Goal: Task Accomplishment & Management: Complete application form

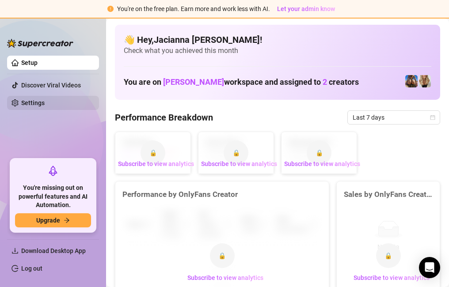
drag, startPoint x: 26, startPoint y: 99, endPoint x: 34, endPoint y: 101, distance: 9.0
click at [26, 99] on link "Settings" at bounding box center [32, 102] width 23 height 7
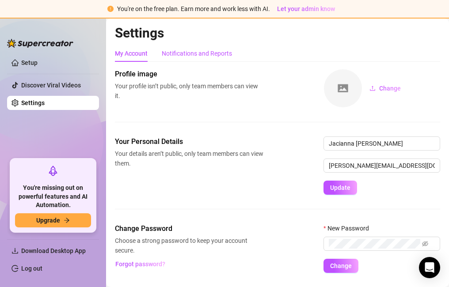
click at [196, 55] on div "Notifications and Reports" at bounding box center [197, 54] width 70 height 10
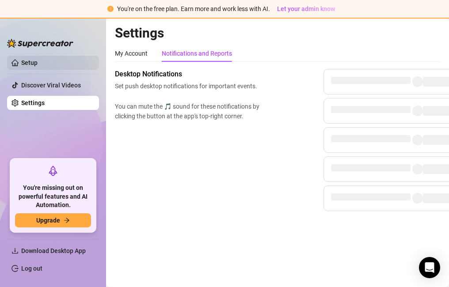
click at [34, 62] on link "Setup" at bounding box center [29, 62] width 16 height 7
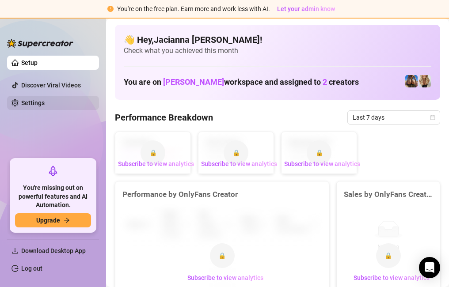
click at [35, 103] on link "Settings" at bounding box center [32, 102] width 23 height 7
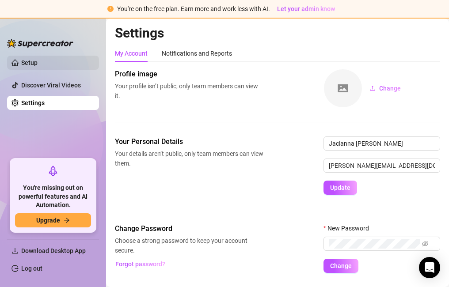
click at [38, 60] on link "Setup" at bounding box center [29, 62] width 16 height 7
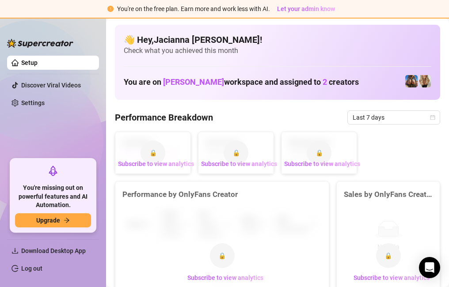
click at [409, 81] on img at bounding box center [411, 81] width 12 height 12
click at [323, 84] on span "2" at bounding box center [325, 81] width 4 height 9
click at [33, 103] on link "Settings" at bounding box center [32, 102] width 23 height 7
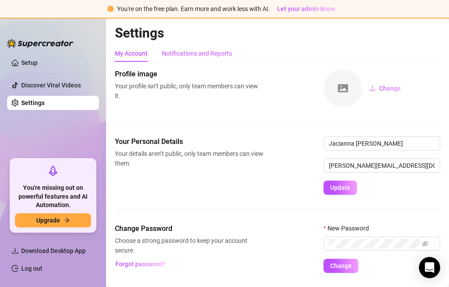
click at [188, 50] on div "Notifications and Reports" at bounding box center [197, 54] width 70 height 10
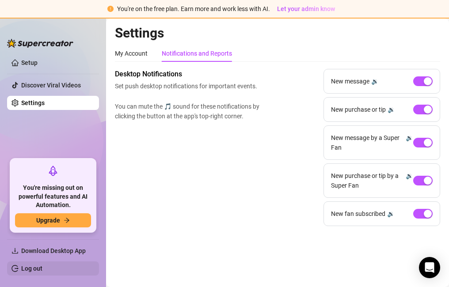
click at [42, 269] on link "Log out" at bounding box center [31, 268] width 21 height 7
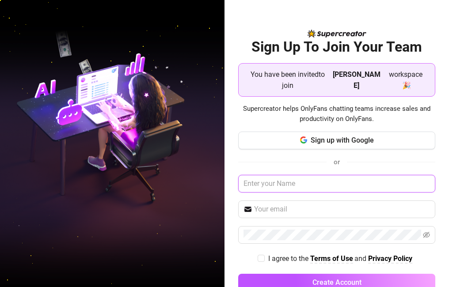
click at [290, 186] on input "text" at bounding box center [336, 184] width 197 height 18
type input "Jacianna [PERSON_NAME]"
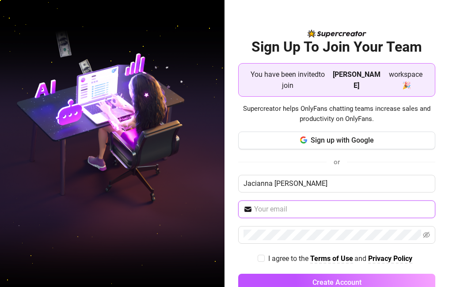
click at [267, 209] on input "text" at bounding box center [342, 209] width 176 height 11
click at [259, 210] on input "text" at bounding box center [342, 209] width 176 height 11
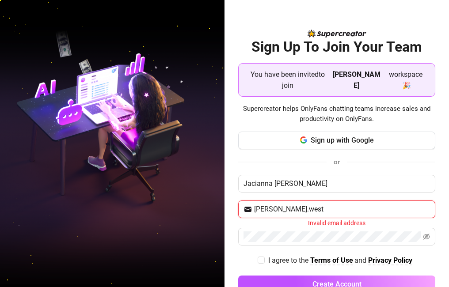
type input "[PERSON_NAME][EMAIL_ADDRESS][DOMAIN_NAME]"
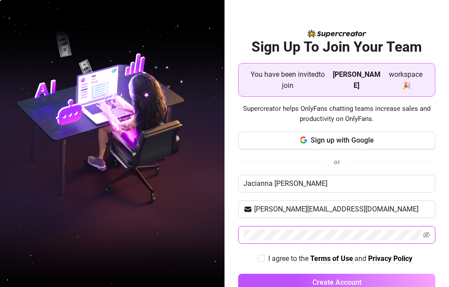
click at [238, 274] on button "Create Account" at bounding box center [336, 283] width 197 height 18
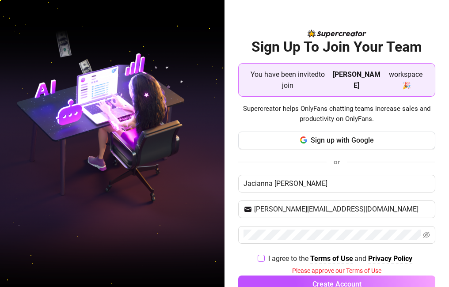
click at [258, 259] on input "I agree to the Terms of Use and Privacy Policy" at bounding box center [261, 258] width 6 height 6
checkbox input "true"
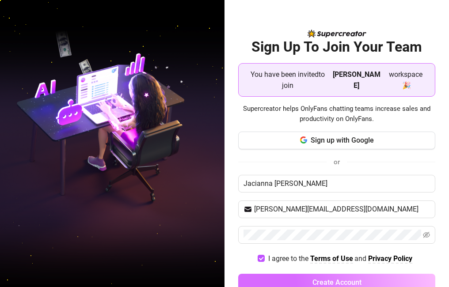
click at [312, 279] on span "Create Account" at bounding box center [336, 282] width 49 height 8
